Goal: Task Accomplishment & Management: Complete application form

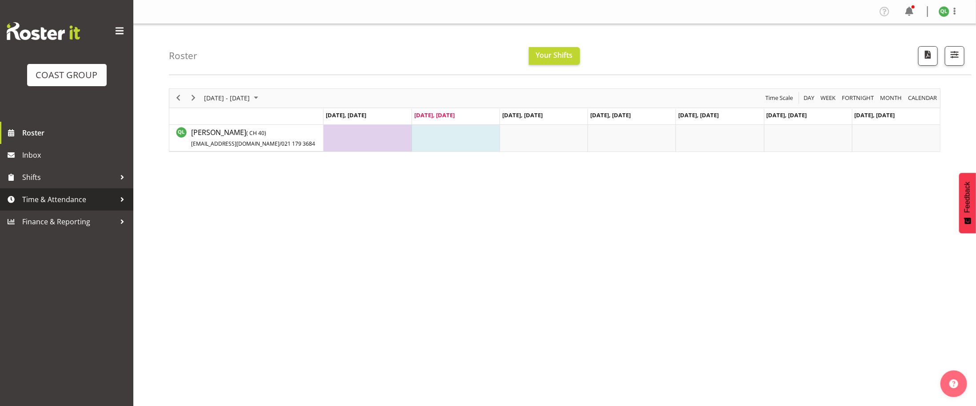
click at [52, 199] on span "Time & Attendance" at bounding box center [68, 199] width 93 height 13
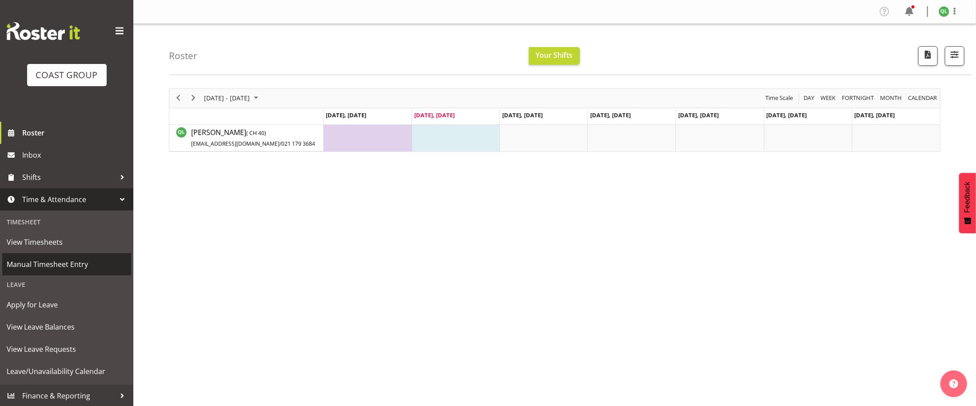
click at [88, 271] on span "Manual Timesheet Entry" at bounding box center [67, 264] width 120 height 13
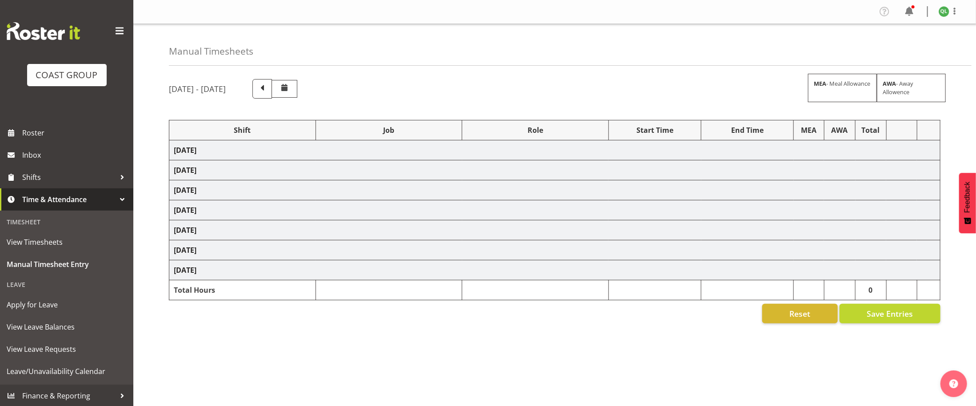
select select "24997"
select select "7641"
select select "40079"
select select "4811"
select select "40079"
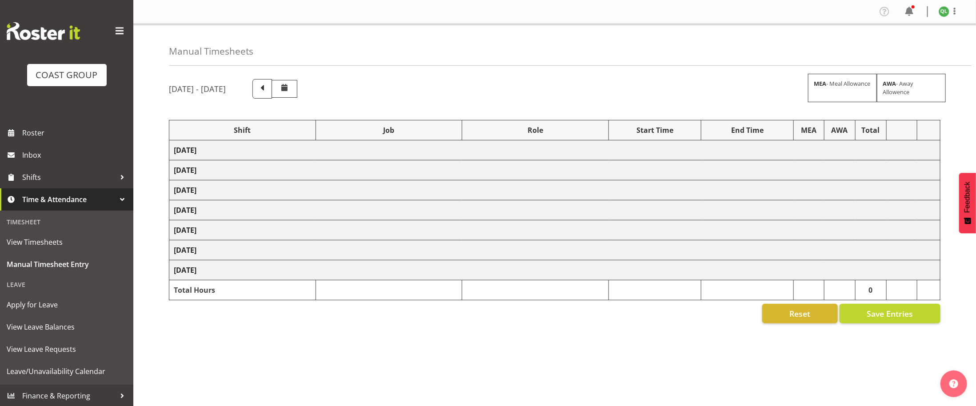
select select "1352"
select select "9410"
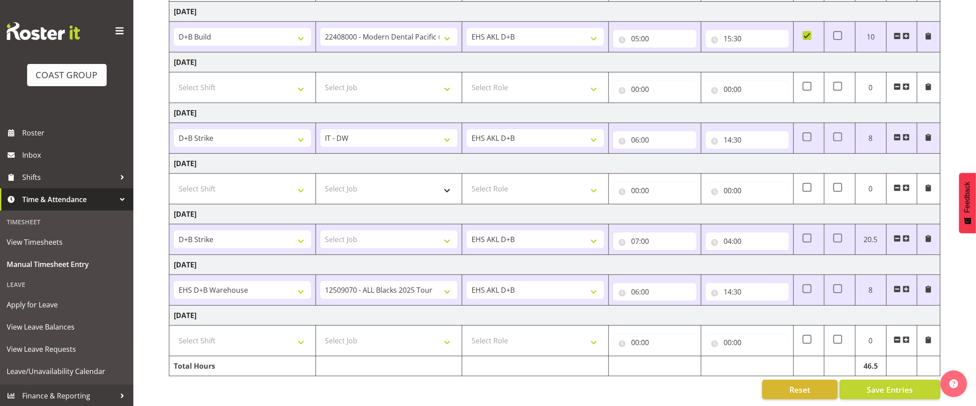
scroll to position [144, 0]
click at [443, 135] on select "1 Carlton Events 1 Carlton Hamilton 1 Carlton Wellington 1 EHS WAREHOUSE/OFFICE…" at bounding box center [388, 138] width 137 height 18
drag, startPoint x: 653, startPoint y: 320, endPoint x: 649, endPoint y: 157, distance: 163.1
click at [649, 157] on tbody "Wednesday 17th September 2025 D+B @ HiNZ D+B Build D+B Build NZACA D+B Build Te…" at bounding box center [554, 189] width 771 height 374
click at [393, 175] on td "Select Job 1 Carlton Events 1 Carlton Hamilton 1 Carlton Wellington 1 EHS WAREH…" at bounding box center [388, 189] width 147 height 31
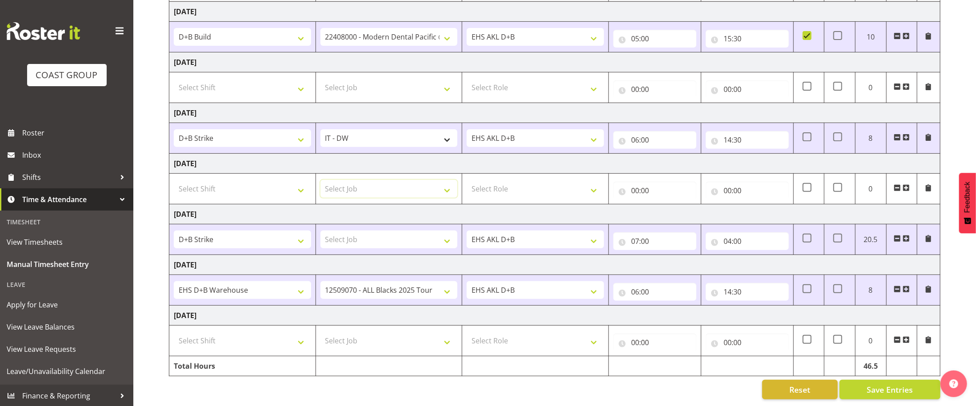
select select "8142"
click at [320, 180] on select "Select Job 1 Carlton Events 1 Carlton Hamilton 1 Carlton Wellington 1 EHS WAREH…" at bounding box center [388, 189] width 137 height 18
click at [387, 131] on select "1 Carlton Events 1 Carlton Hamilton 1 Carlton Wellington 1 EHS WAREHOUSE/OFFICE…" at bounding box center [388, 138] width 137 height 18
click at [163, 75] on div "Manual Timesheets September 17th - September 23rd 2025 MEA - Meal Allowance AWA…" at bounding box center [554, 145] width 842 height 521
click at [160, 75] on div "Manual Timesheets September 17th - September 23rd 2025 MEA - Meal Allowance AWA…" at bounding box center [554, 145] width 842 height 521
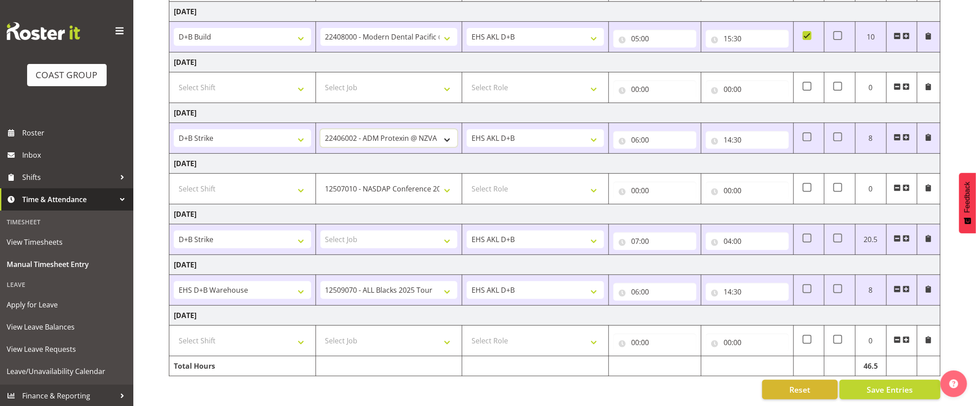
click at [416, 131] on select "1 Carlton Events 1 Carlton Hamilton 1 Carlton Wellington 1 EHS WAREHOUSE/OFFICE…" at bounding box center [388, 138] width 137 height 18
select select "7318"
click at [410, 181] on select "1 Carlton Events 1 Carlton Hamilton 1 Carlton Wellington 1 EHS WAREHOUSE/OFFICE…" at bounding box center [388, 189] width 137 height 18
click at [419, 195] on select "1 Carlton Events 1 Carlton Hamilton 1 Carlton Wellington 1 EHS WAREHOUSE/OFFICE…" at bounding box center [388, 189] width 137 height 18
click at [422, 188] on select "1 Carlton Events 1 Carlton Hamilton 1 Carlton Wellington 1 EHS WAREHOUSE/OFFICE…" at bounding box center [388, 189] width 137 height 18
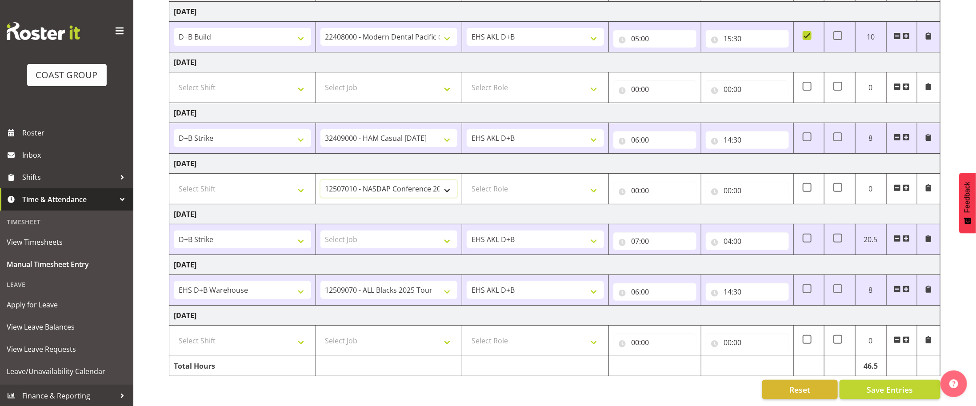
select select "9134"
click at [320, 180] on select "1 Carlton Events 1 Carlton Hamilton 1 Carlton Wellington 1 EHS WAREHOUSE/OFFICE…" at bounding box center [388, 189] width 137 height 18
click at [447, 235] on select "Select Job 1 Carlton Events 1 Carlton Hamilton 1 Carlton Wellington 1 EHS WAREH…" at bounding box center [388, 240] width 137 height 18
select select "9797"
click at [320, 231] on select "Select Job 1 Carlton Events 1 Carlton Hamilton 1 Carlton Wellington 1 EHS WAREH…" at bounding box center [388, 240] width 137 height 18
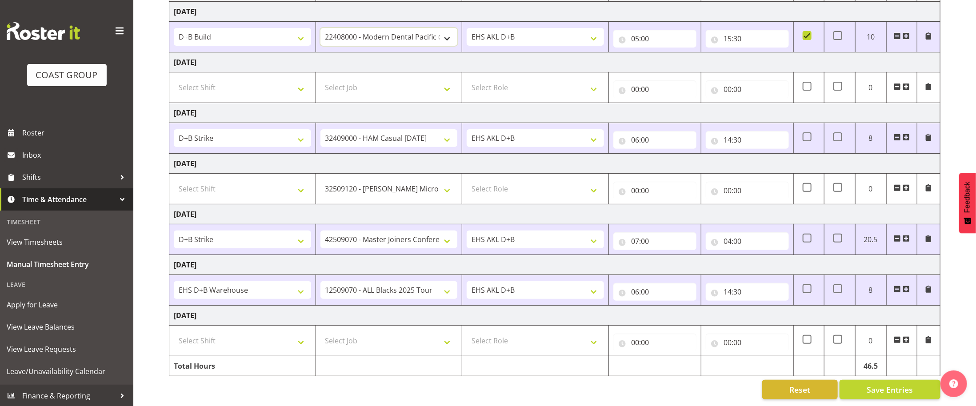
click at [419, 28] on select "1 Carlton Events 1 Carlton Hamilton 1 Carlton Wellington 1 EHS WAREHOUSE/OFFICE…" at bounding box center [388, 37] width 137 height 18
select select "9797"
click at [320, 28] on select "1 Carlton Events 1 Carlton Hamilton 1 Carlton Wellington 1 EHS WAREHOUSE/OFFICE…" at bounding box center [388, 37] width 137 height 18
click at [415, 291] on select "1 Carlton Events 1 Carlton Hamilton 1 Carlton Wellington 1 EHS WAREHOUSE/OFFICE…" at bounding box center [388, 290] width 137 height 18
click at [149, 40] on div "Manual Timesheets September 17th - September 23rd 2025 MEA - Meal Allowance AWA…" at bounding box center [554, 145] width 842 height 521
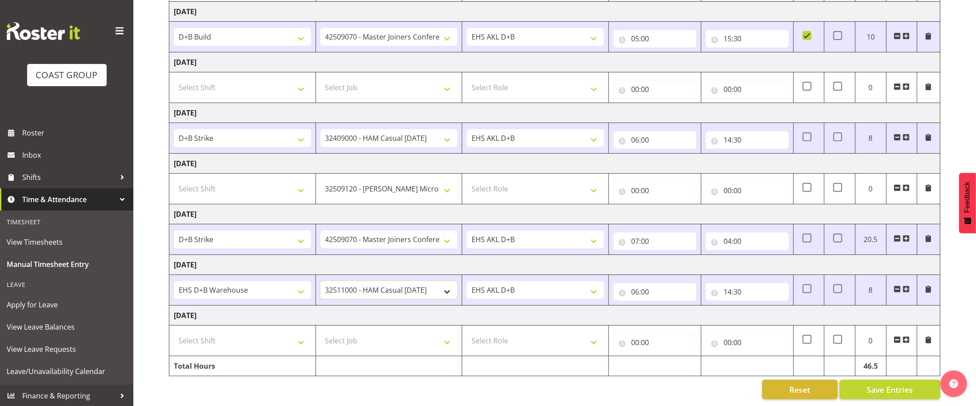
click at [438, 293] on select "1 Carlton Events 1 Carlton Hamilton 1 Carlton Wellington 1 EHS WAREHOUSE/OFFICE…" at bounding box center [388, 290] width 137 height 18
select select "10693"
click at [320, 281] on select "1 Carlton Events 1 Carlton Hamilton 1 Carlton Wellington 1 EHS WAREHOUSE/OFFICE…" at bounding box center [388, 290] width 137 height 18
click at [272, 345] on select "Select Shift D+B @ HiNZ D+B Build D+B Build NZACA D+B Build Tech Day OCT 24 D+B…" at bounding box center [242, 341] width 137 height 18
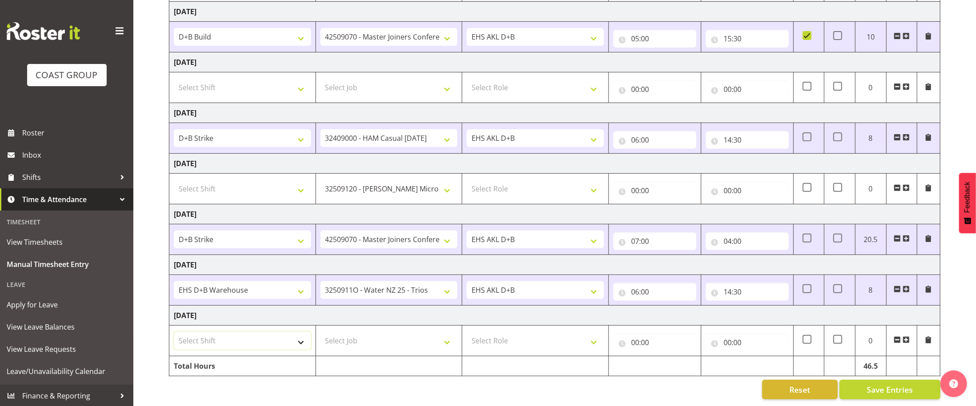
select select "1352"
click at [174, 333] on select "Select Shift D+B @ HiNZ D+B Build D+B Build NZACA D+B Build Tech Day OCT 24 D+B…" at bounding box center [242, 341] width 137 height 18
click at [424, 336] on select "Select Job 1 Carlton Events 1 Carlton Hamilton 1 Carlton Wellington 1 EHS WAREH…" at bounding box center [388, 341] width 137 height 18
select select "10693"
click at [320, 333] on select "Select Job 1 Carlton Events 1 Carlton Hamilton 1 Carlton Wellington 1 EHS WAREH…" at bounding box center [388, 341] width 137 height 18
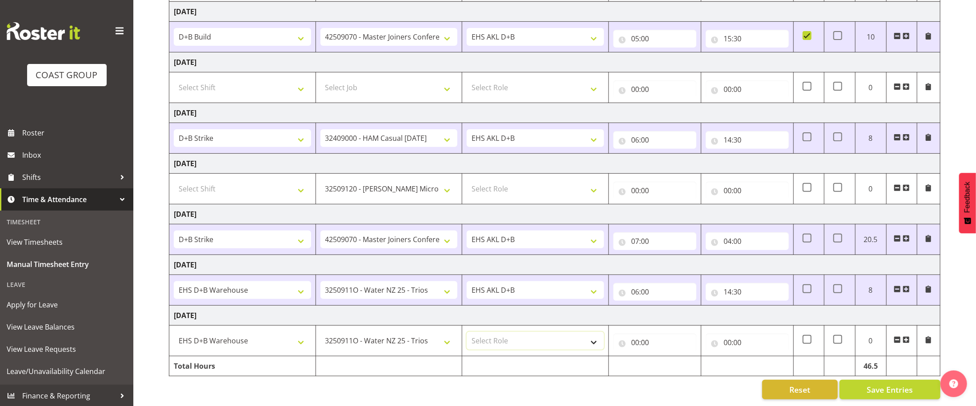
click at [527, 346] on select "Select Role EHS AKL D+B" at bounding box center [534, 341] width 137 height 18
select select "194"
click at [466, 333] on select "Select Role EHS AKL D+B" at bounding box center [534, 341] width 137 height 18
click at [626, 340] on input "00:00" at bounding box center [654, 343] width 83 height 18
click at [633, 344] on input "00:00" at bounding box center [654, 343] width 83 height 18
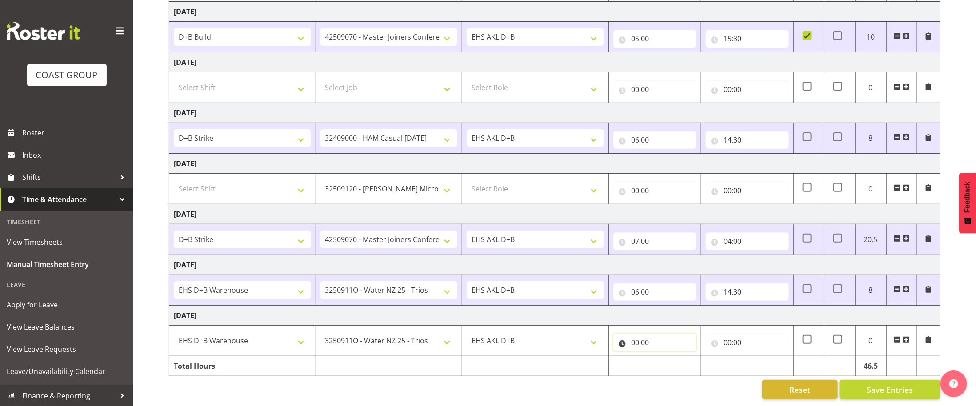
click at [636, 342] on input "00:00" at bounding box center [654, 343] width 83 height 18
click at [675, 370] on select "00 01 02 03 04 05 06 07 08 09 10 11 12 13 14 15 16 17 18 19 20 21 22 23" at bounding box center [674, 366] width 20 height 18
click at [729, 243] on input "04:00" at bounding box center [746, 241] width 83 height 18
click at [760, 263] on select "00 01 02 03 04 05 06 07 08 09 10 11 12 13 14 15 16 17 18 19 20 21 22 23" at bounding box center [766, 264] width 20 height 18
select select "16"
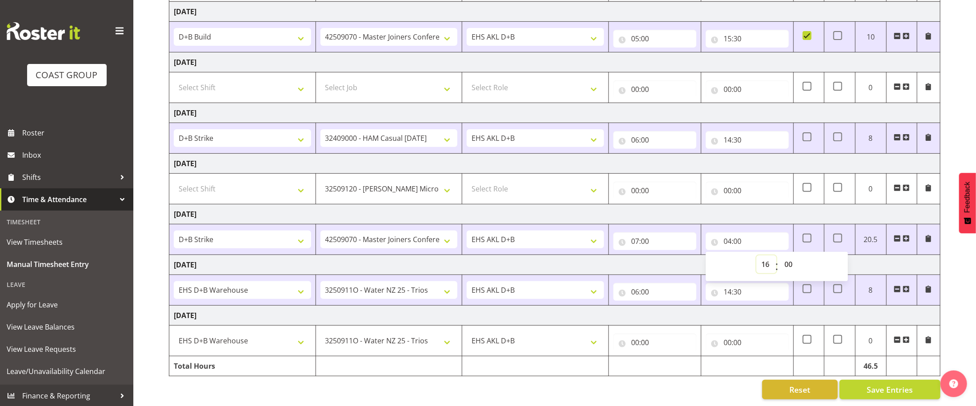
click at [756, 255] on select "00 01 02 03 04 05 06 07 08 09 10 11 12 13 14 15 16 17 18 19 20 21 22 23" at bounding box center [766, 264] width 20 height 18
type input "16:00"
click at [803, 221] on td "Sunday 21st September 2025" at bounding box center [554, 214] width 771 height 20
click at [637, 344] on input "00:00" at bounding box center [654, 343] width 83 height 18
click at [670, 368] on select "00 01 02 03 04 05 06 07 08 09 10 11 12 13 14 15 16 17 18 19 20 21 22 23" at bounding box center [674, 366] width 20 height 18
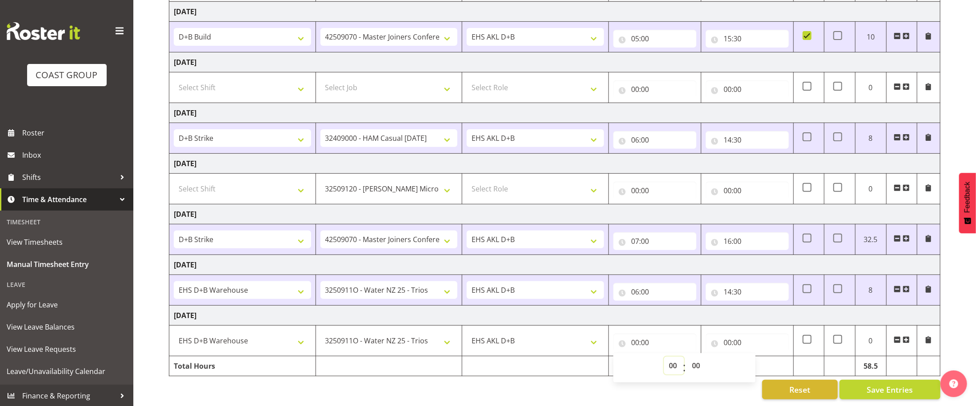
select select "6"
click at [664, 358] on select "00 01 02 03 04 05 06 07 08 09 10 11 12 13 14 15 16 17 18 19 20 21 22 23" at bounding box center [674, 366] width 20 height 18
type input "06:00"
click at [729, 343] on input "00:00" at bounding box center [746, 343] width 83 height 18
click at [773, 367] on select "00 01 02 03 04 05 06 07 08 09 10 11 12 13 14 15 16 17 18 19 20 21 22 23" at bounding box center [766, 366] width 20 height 18
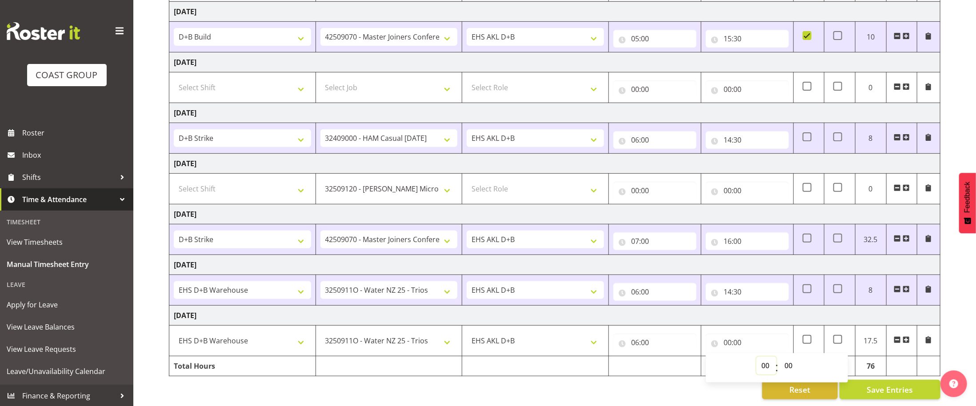
select select "14"
click at [756, 358] on select "00 01 02 03 04 05 06 07 08 09 10 11 12 13 14 15 16 17 18 19 20 21 22 23" at bounding box center [766, 366] width 20 height 18
type input "14:00"
click at [788, 367] on select "00 01 02 03 04 05 06 07 08 09 10 11 12 13 14 15 16 17 18 19 20 21 22 23 24 25 2…" at bounding box center [789, 366] width 20 height 18
select select "30"
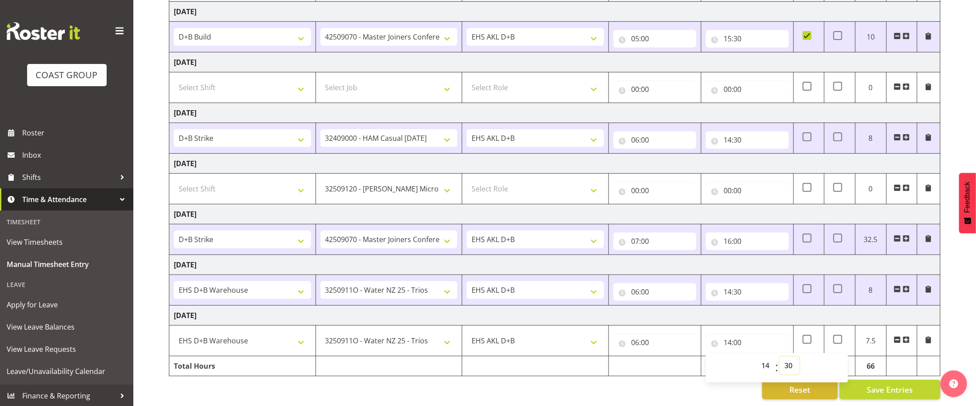
click at [779, 358] on select "00 01 02 03 04 05 06 07 08 09 10 11 12 13 14 15 16 17 18 19 20 21 22 23 24 25 2…" at bounding box center [789, 366] width 20 height 18
type input "14:30"
click at [866, 390] on button "Save Entries" at bounding box center [889, 390] width 101 height 20
click at [863, 267] on body "COAST GROUP Roster Inbox Shifts Time & Attendance Timesheet View Timesheets Man…" at bounding box center [488, 64] width 976 height 406
select select
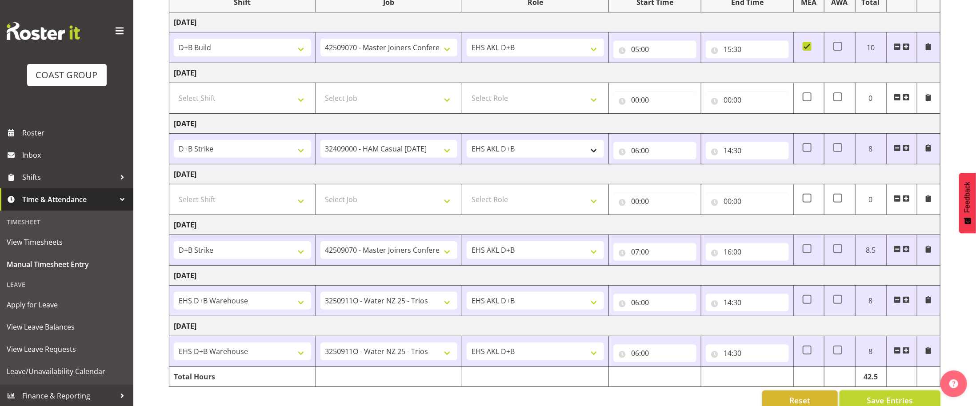
scroll to position [144, 0]
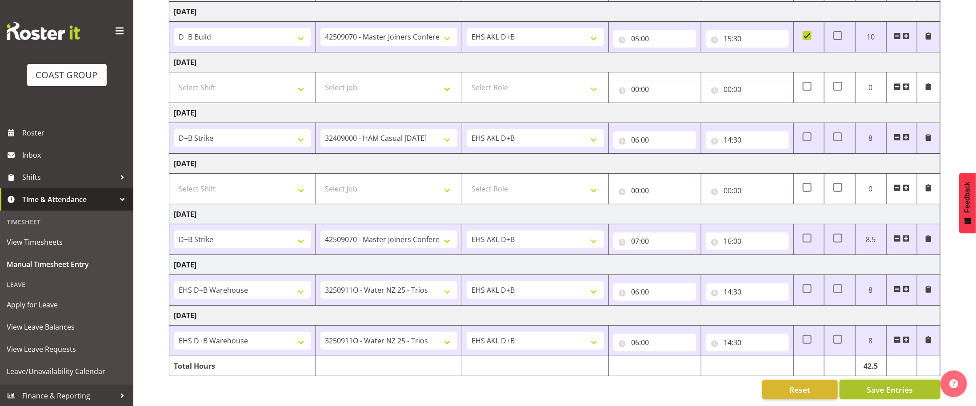
click at [869, 388] on span "Save Entries" at bounding box center [889, 390] width 46 height 12
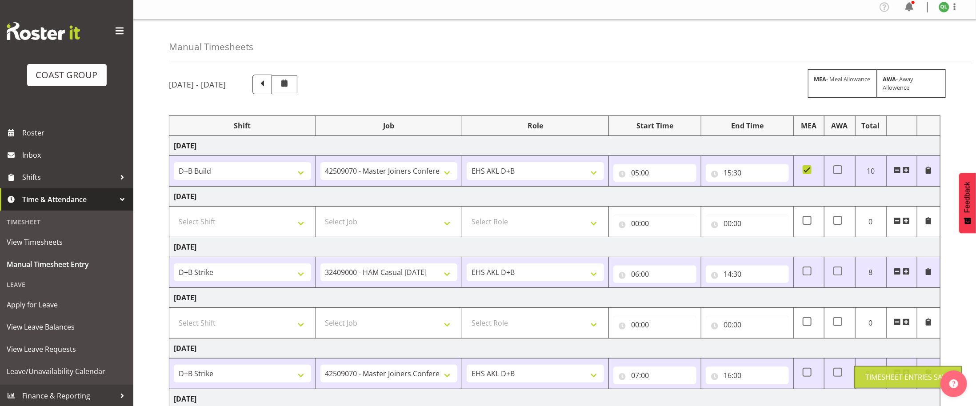
scroll to position [0, 0]
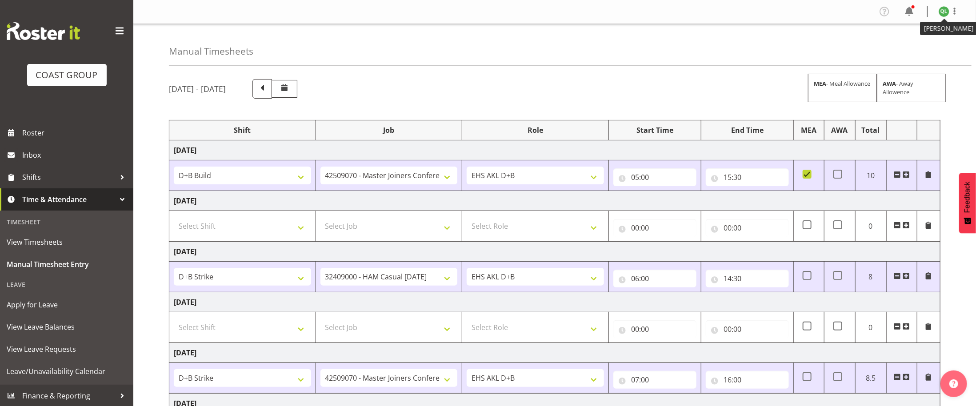
click at [943, 11] on img at bounding box center [943, 11] width 11 height 11
click at [928, 44] on link "Log Out" at bounding box center [916, 47] width 85 height 16
